Goal: Task Accomplishment & Management: Complete application form

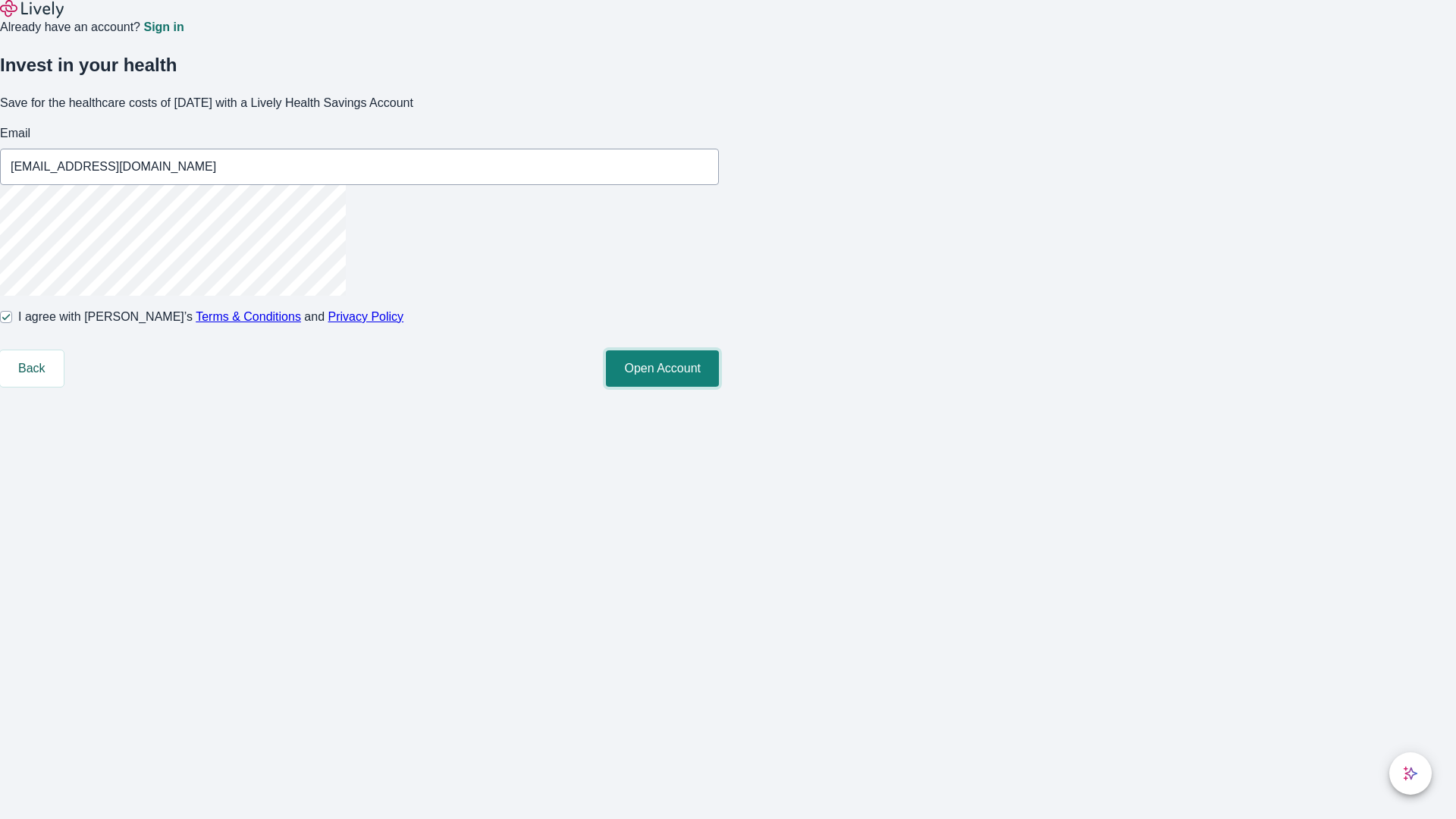
click at [719, 387] on button "Open Account" at bounding box center [662, 368] width 113 height 37
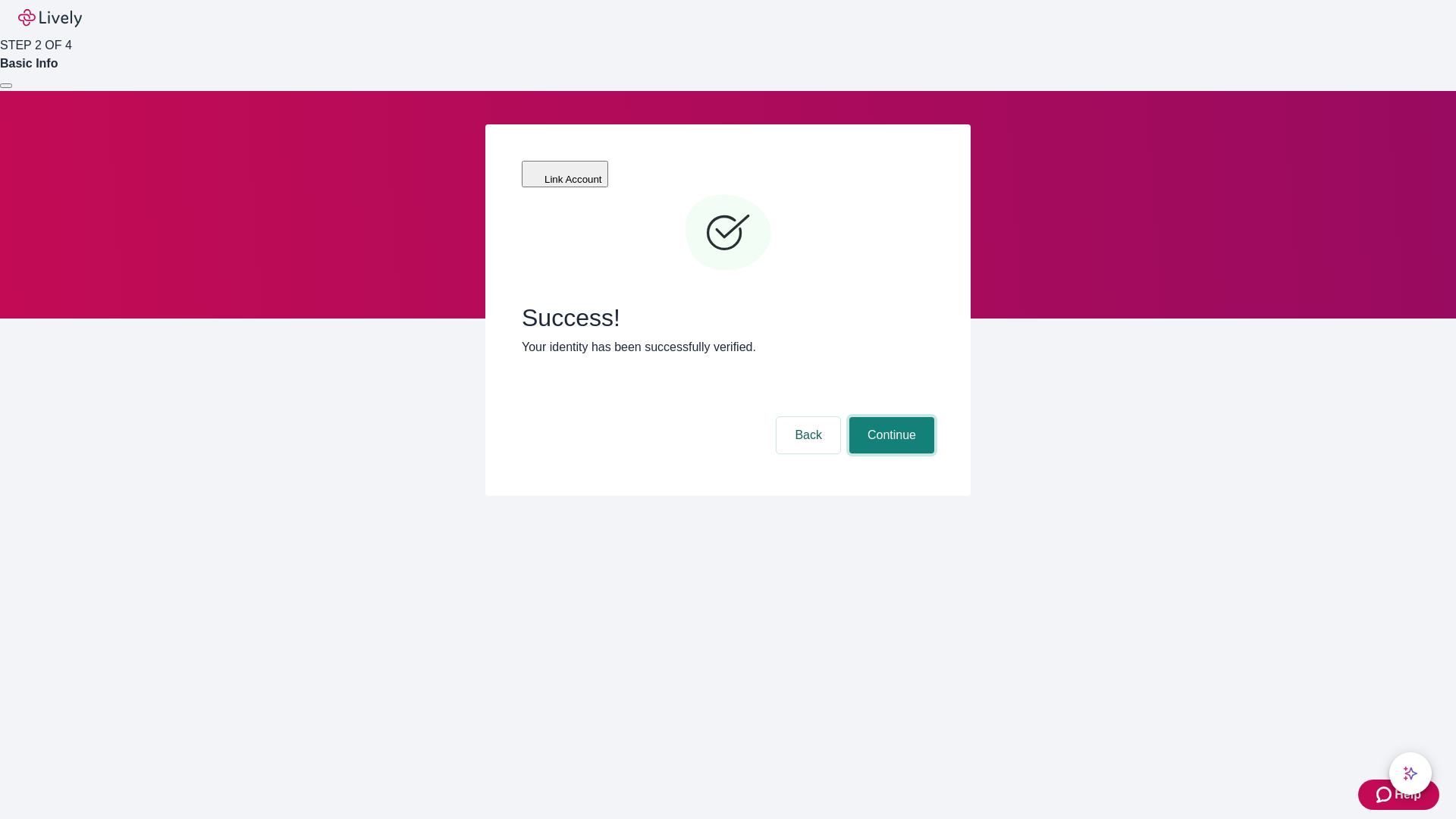
click at [890, 418] on button "Continue" at bounding box center [891, 436] width 85 height 37
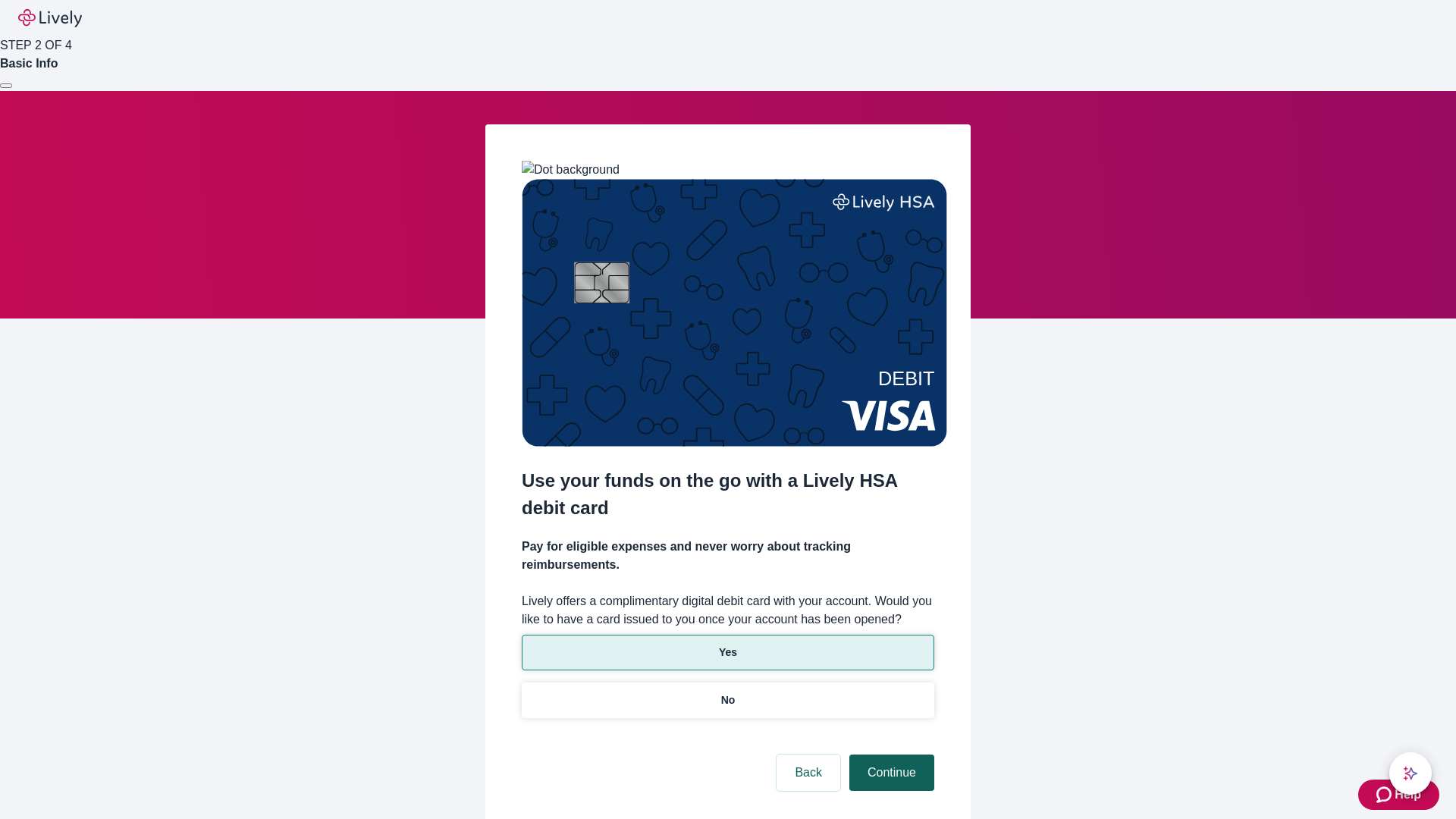
click at [727, 692] on p "No" at bounding box center [728, 700] width 14 height 16
click at [890, 755] on button "Continue" at bounding box center [891, 773] width 85 height 37
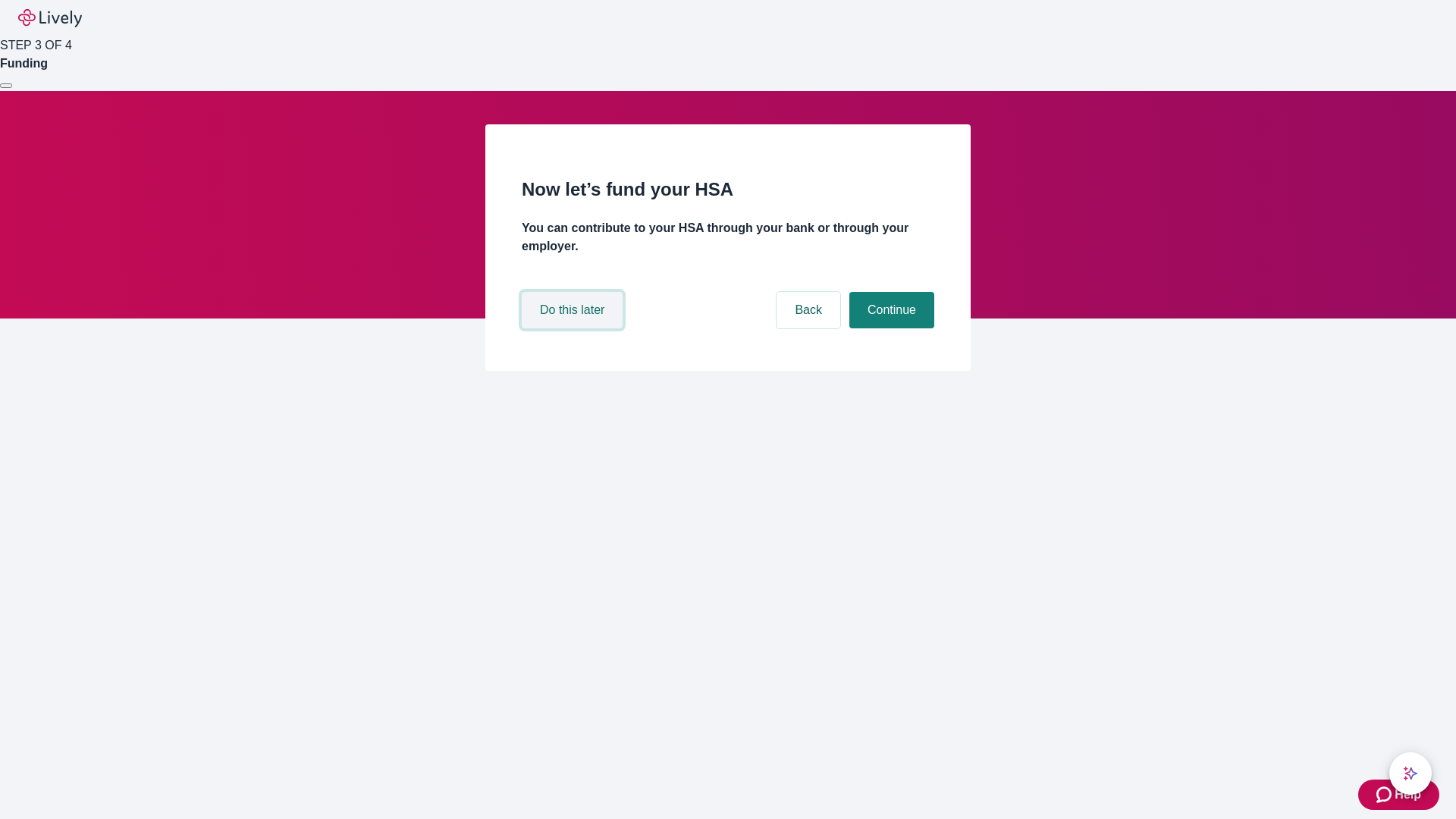
click at [575, 329] on button "Do this later" at bounding box center [572, 310] width 101 height 37
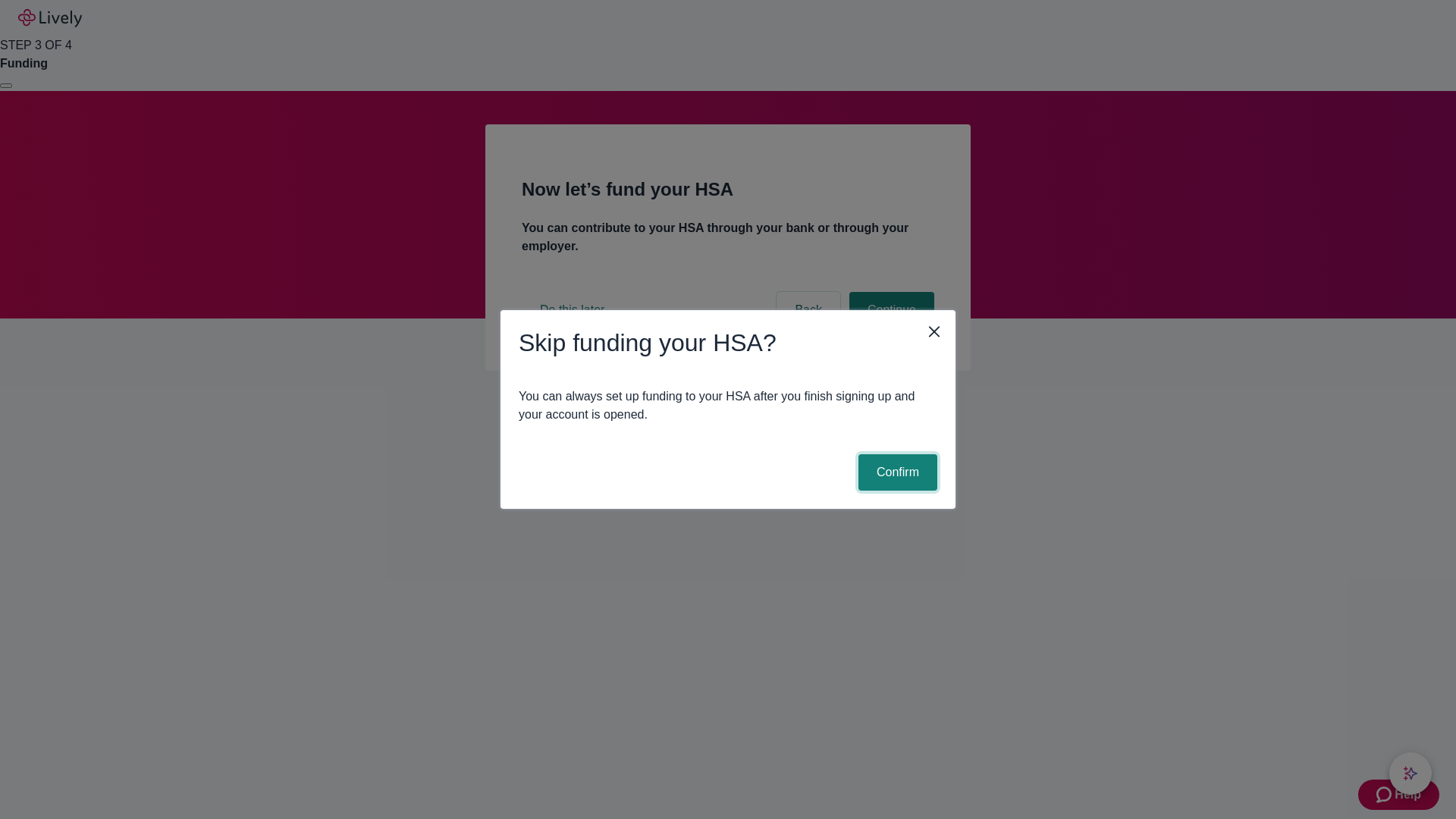
click at [896, 472] on button "Confirm" at bounding box center [898, 472] width 79 height 37
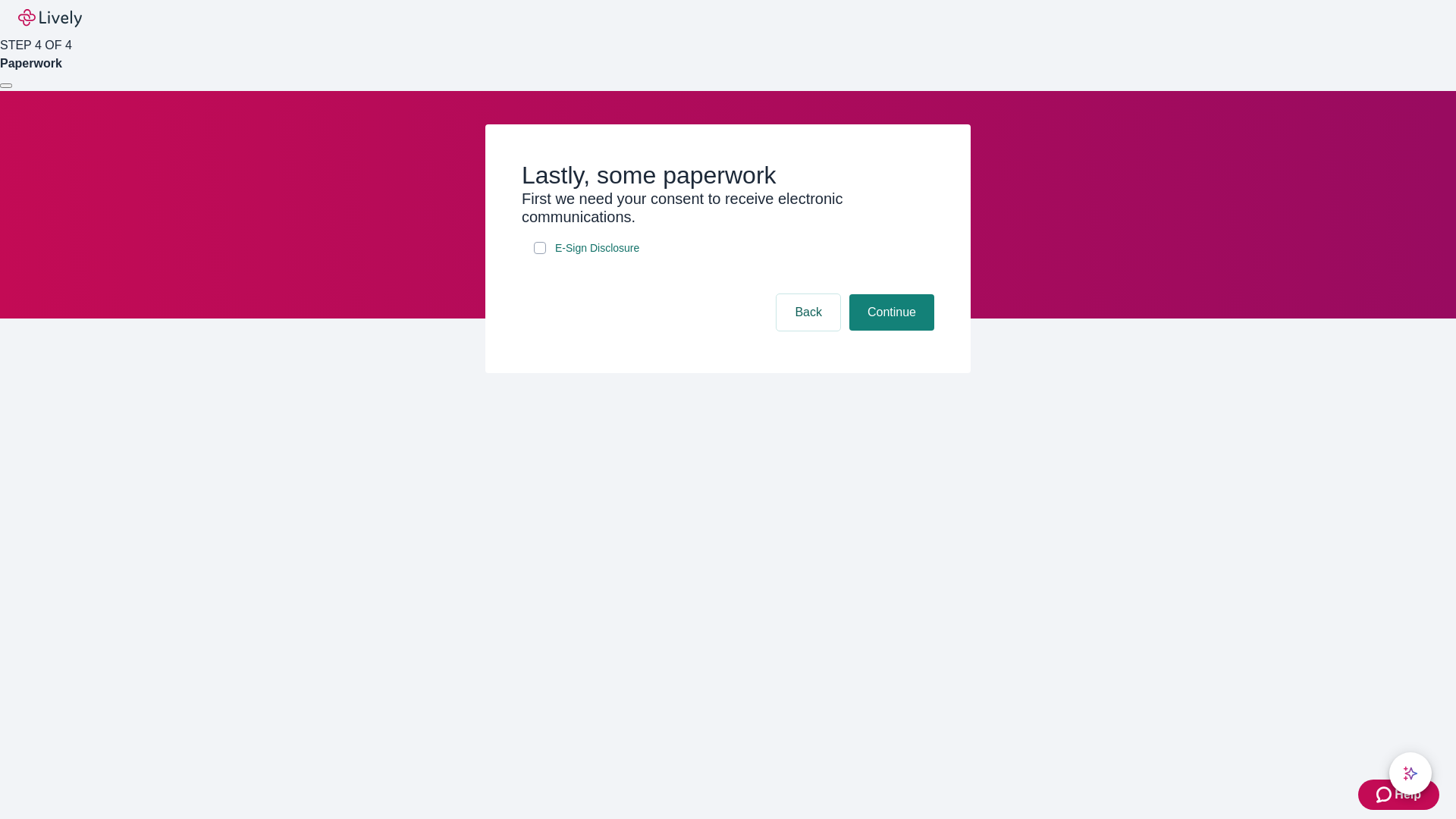
click at [540, 254] on input "E-Sign Disclosure" at bounding box center [540, 249] width 13 height 13
checkbox input "true"
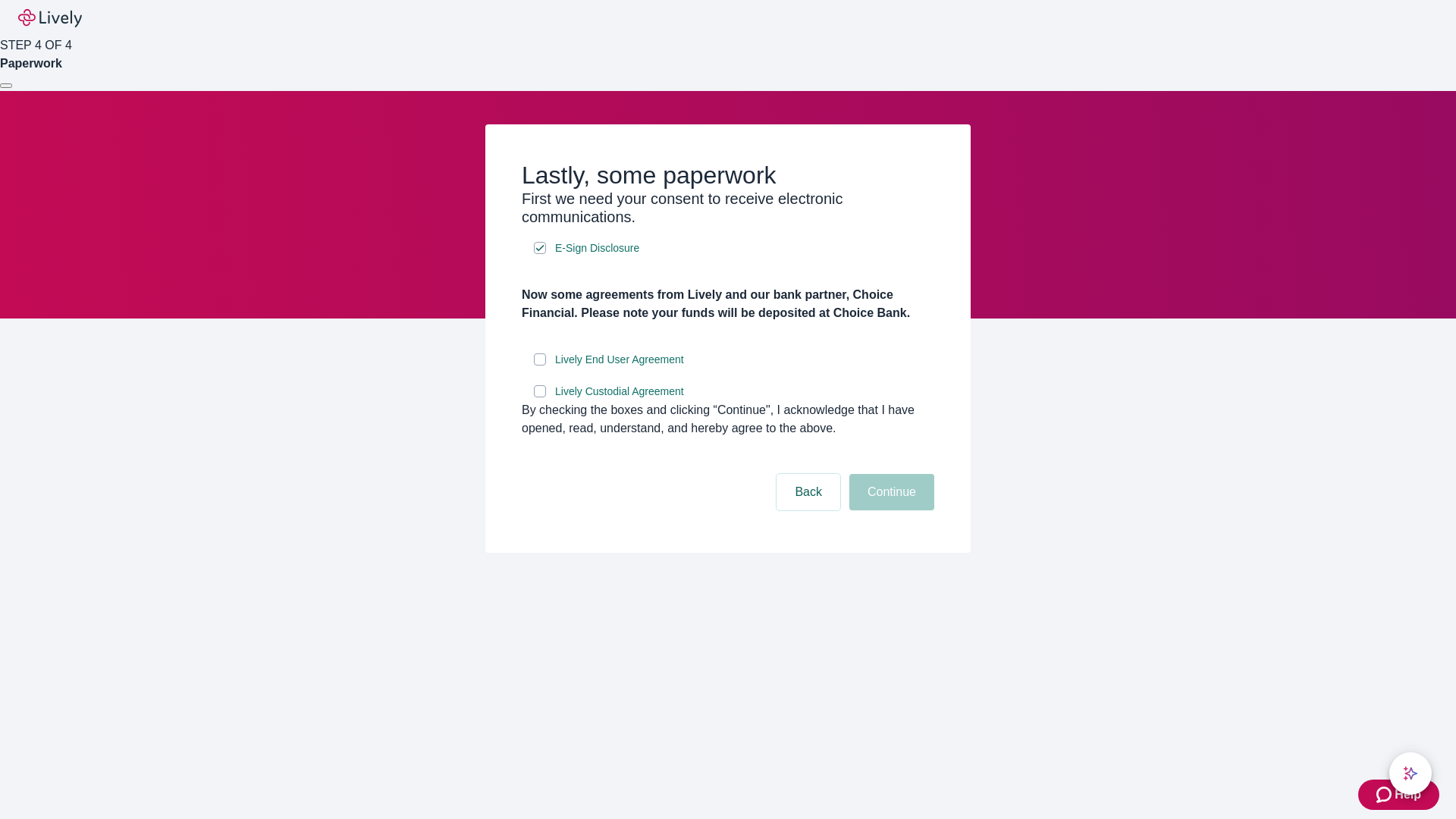
click at [540, 365] on input "Lively End User Agreement" at bounding box center [540, 360] width 13 height 13
checkbox input "true"
click at [540, 398] on input "Lively Custodial Agreement" at bounding box center [540, 392] width 13 height 13
checkbox input "true"
click at [890, 511] on button "Continue" at bounding box center [891, 492] width 85 height 37
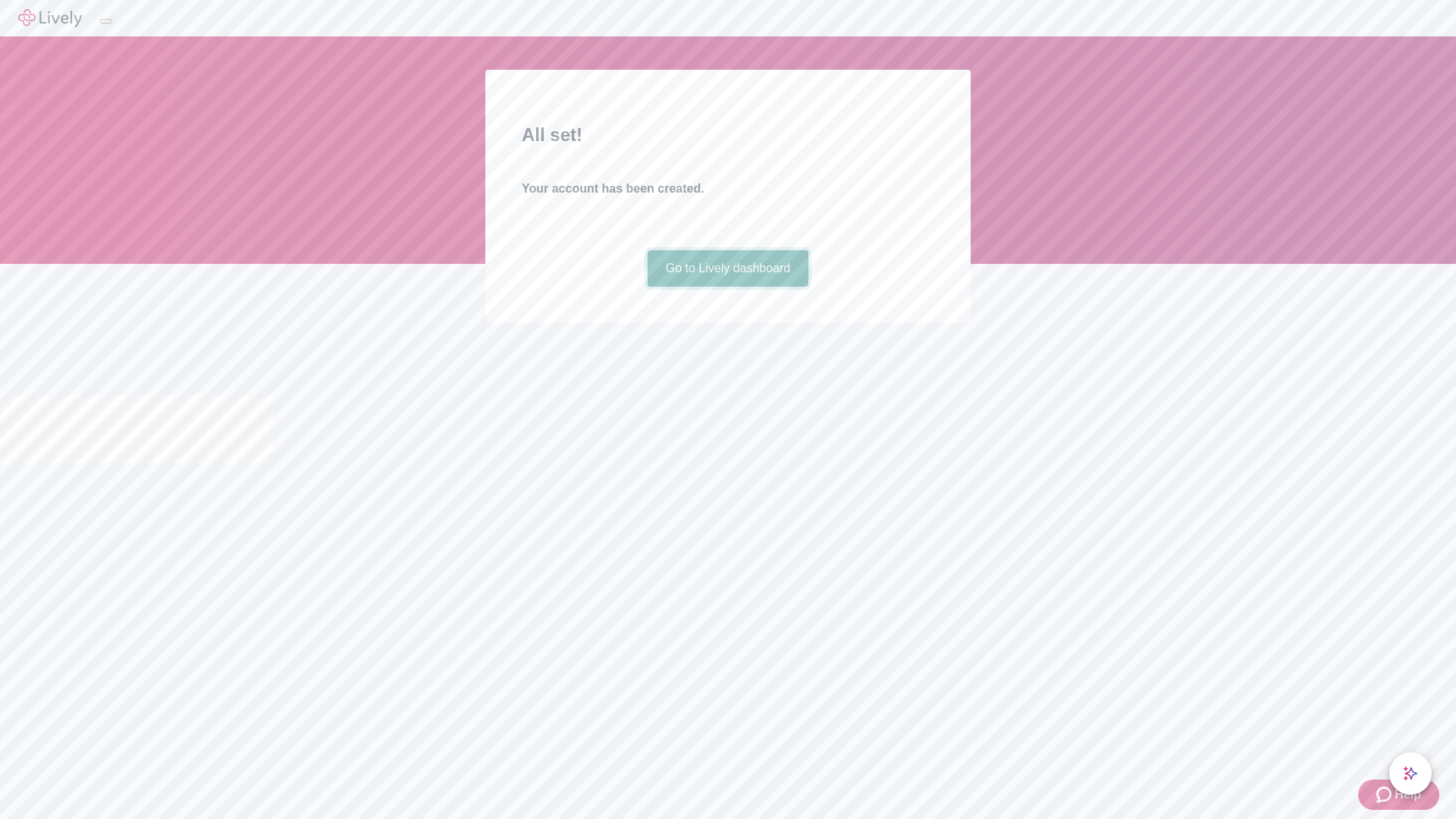
click at [727, 286] on link "Go to Lively dashboard" at bounding box center [729, 269] width 162 height 37
